Goal: Use online tool/utility: Utilize a website feature to perform a specific function

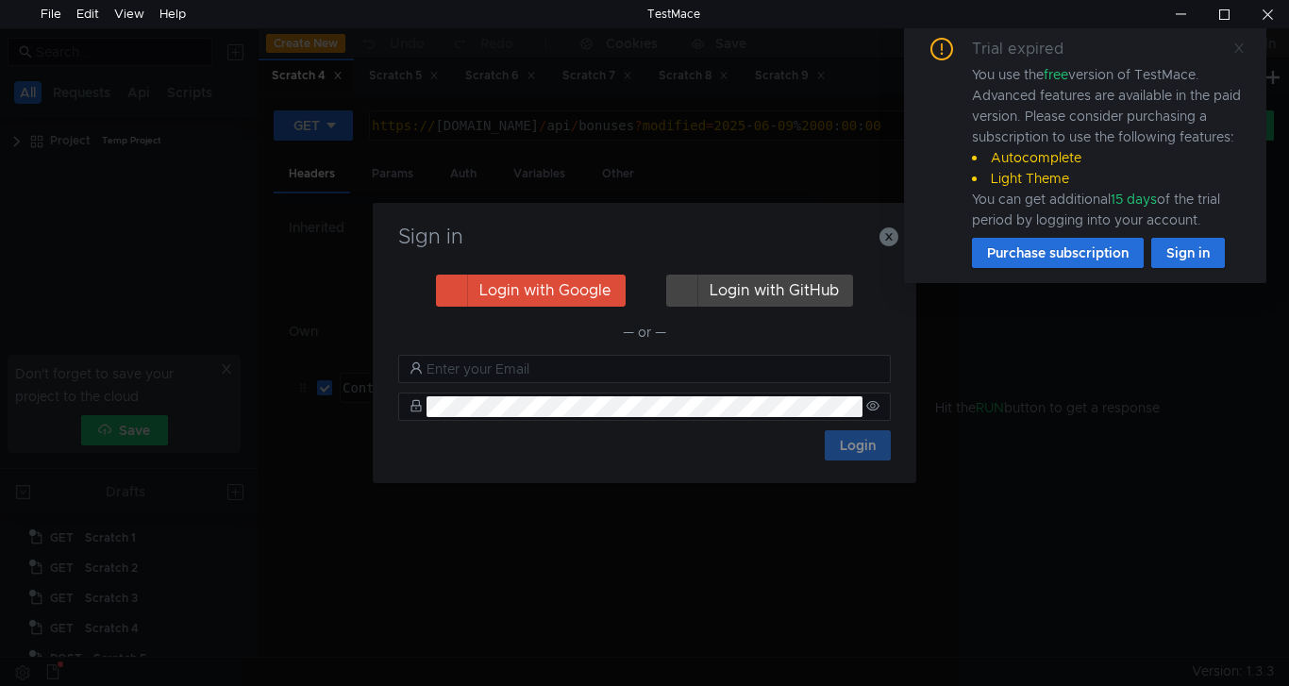
click at [1237, 46] on icon at bounding box center [1238, 47] width 9 height 9
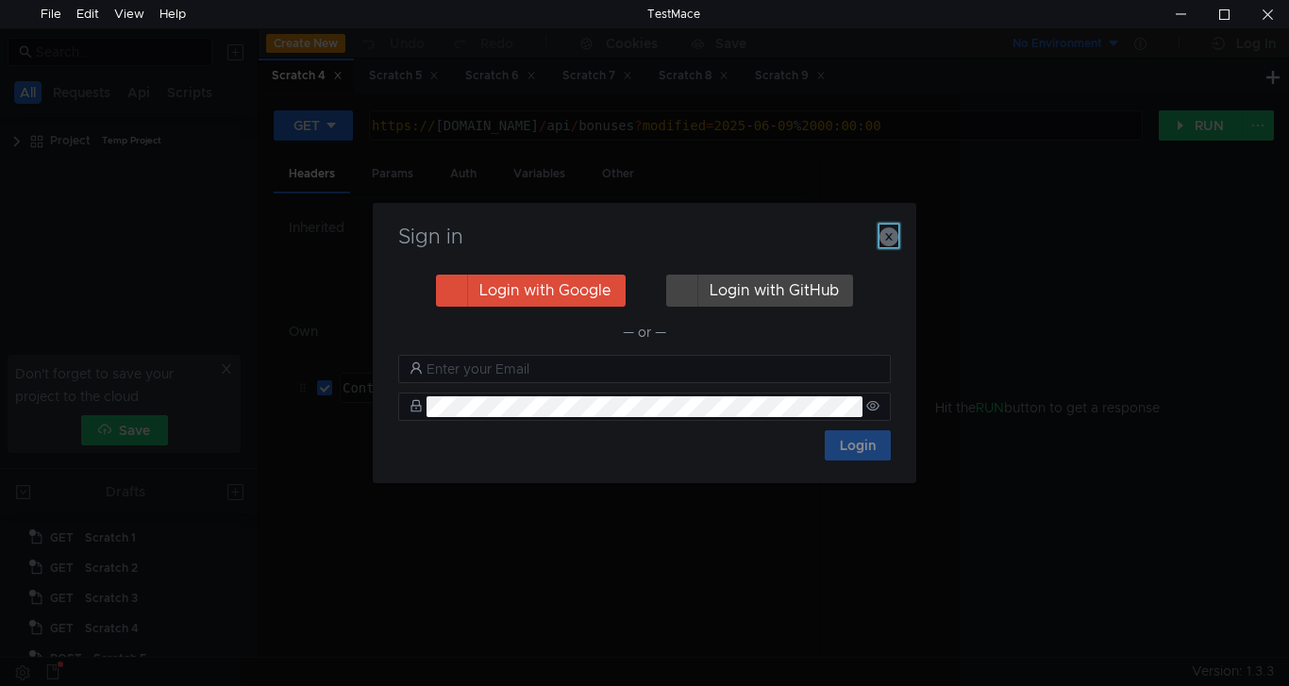
click at [891, 231] on icon "button" at bounding box center [889, 236] width 19 height 19
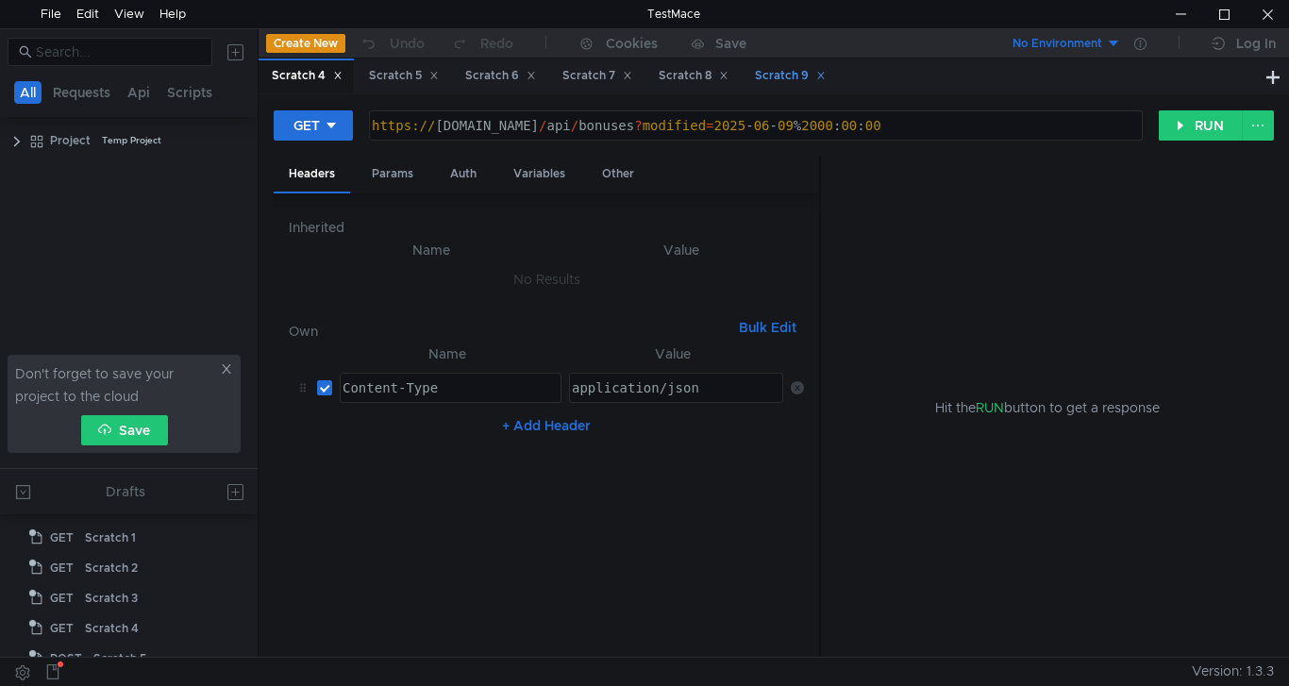
click at [806, 80] on div "Scratch 9" at bounding box center [790, 76] width 71 height 20
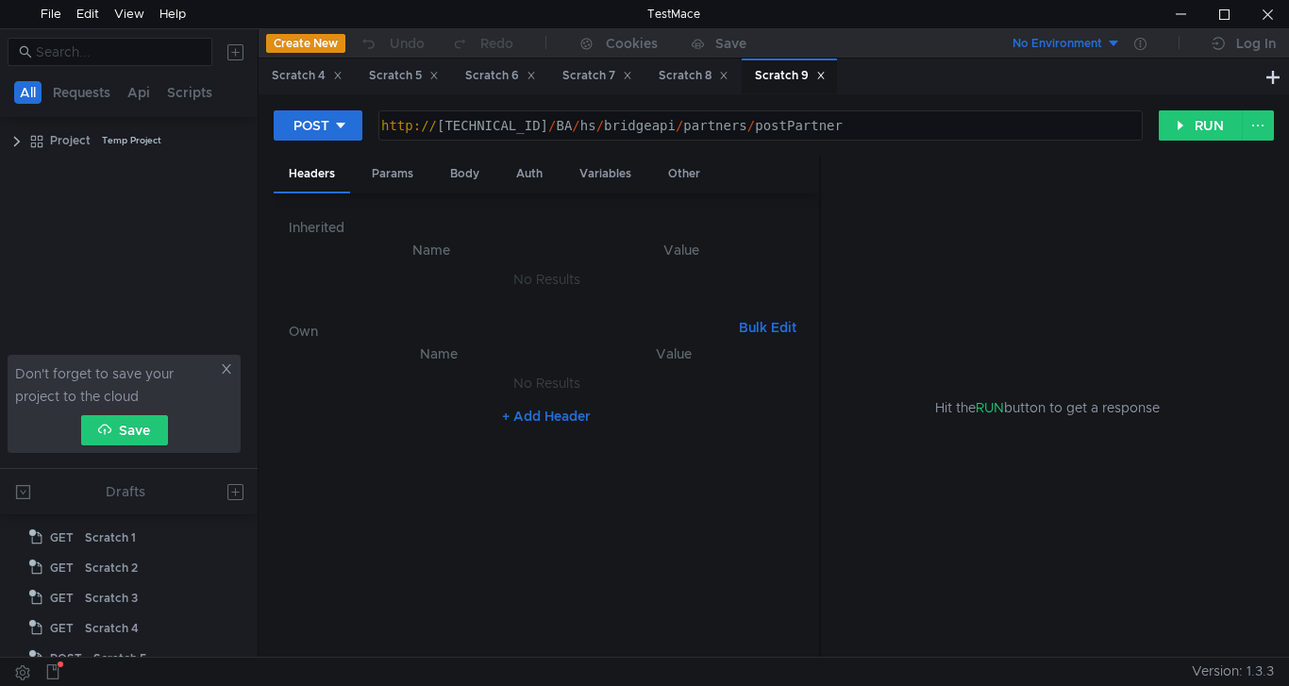
scroll to position [139, 0]
click at [446, 173] on div "Body" at bounding box center [464, 174] width 59 height 35
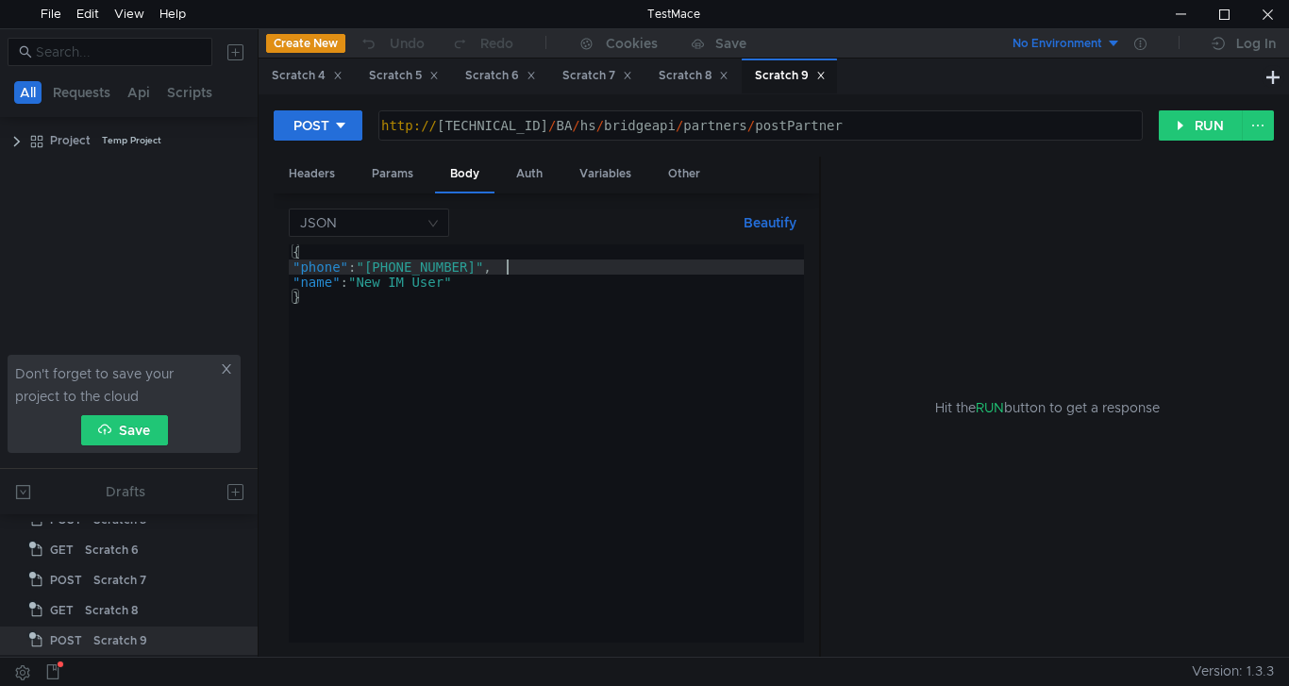
click at [504, 267] on div "{ "phone" : "[PHONE_NUMBER]" , "name" : "New IM User" }" at bounding box center [546, 458] width 515 height 428
click at [1188, 126] on button "RUN" at bounding box center [1201, 125] width 84 height 30
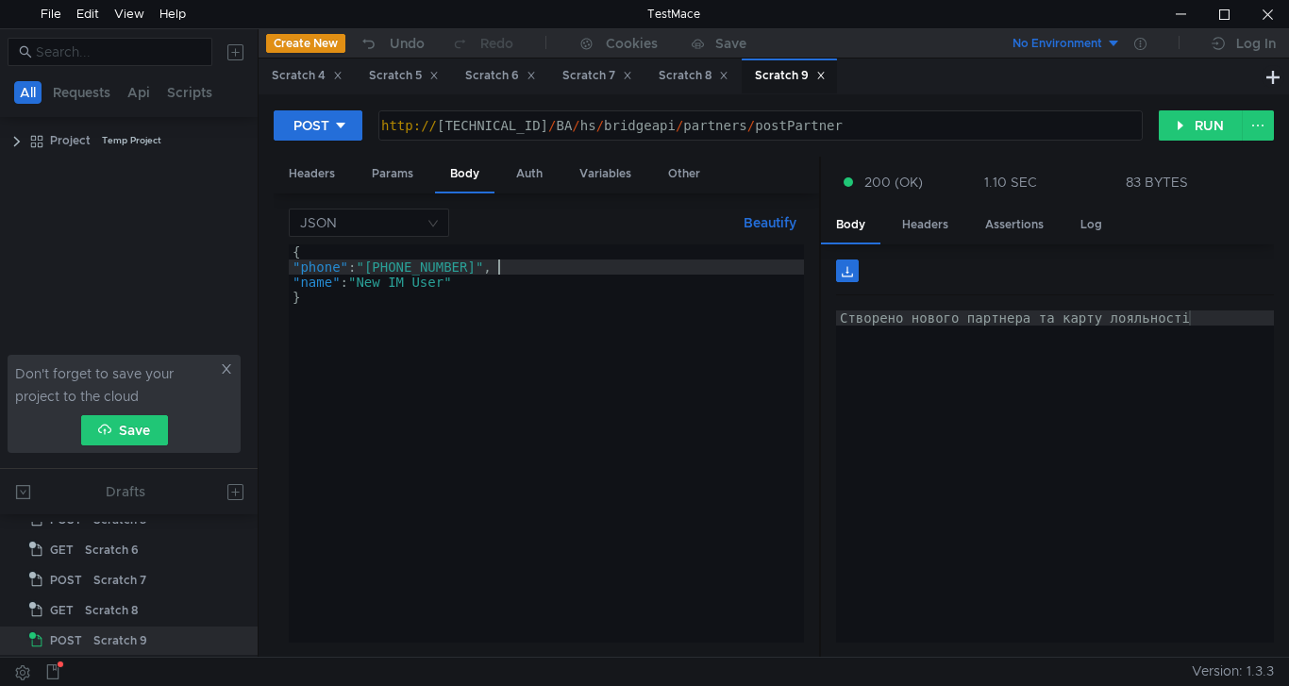
click at [496, 264] on div "{ "phone" : "[PHONE_NUMBER]" , "name" : "New IM User" }" at bounding box center [546, 458] width 515 height 428
type textarea ""phone": "[PHONE_NUMBER]","
click at [1275, 11] on div at bounding box center [1267, 14] width 43 height 28
